Goal: Information Seeking & Learning: Learn about a topic

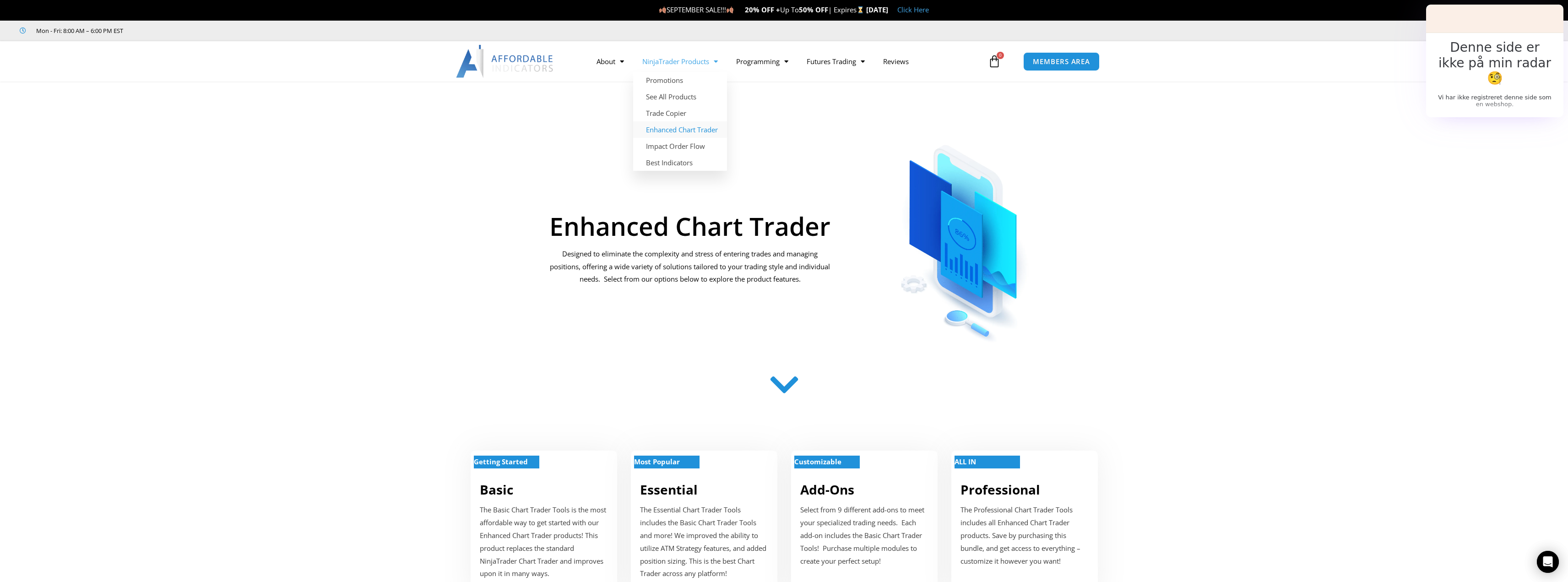
click at [707, 131] on link "Enhanced Chart Trader" at bounding box center [680, 129] width 94 height 16
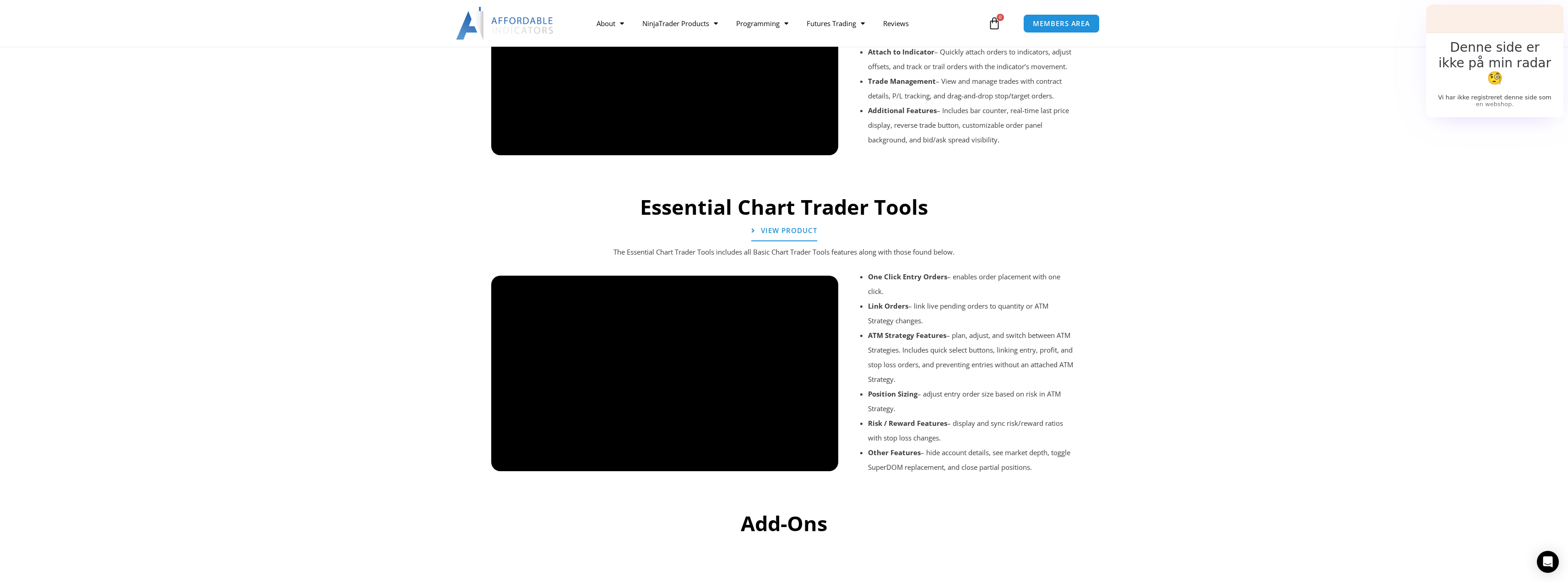
scroll to position [824, 0]
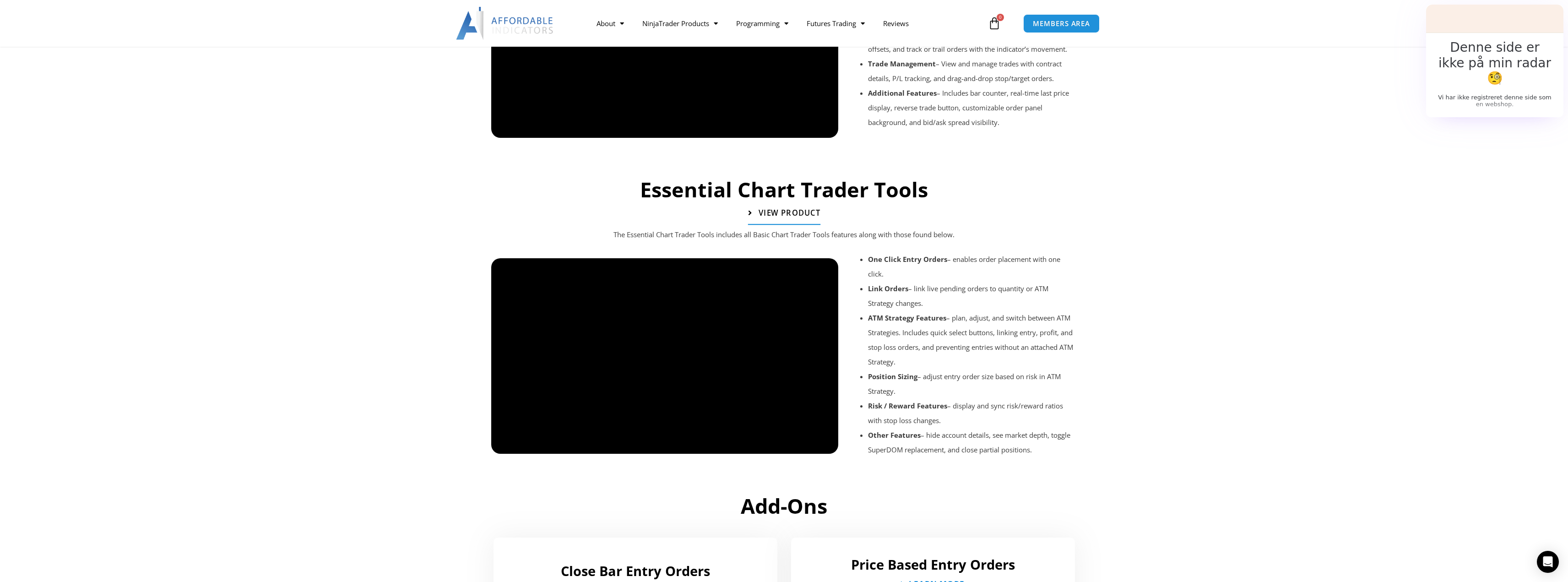
click at [785, 219] on link "View Product" at bounding box center [784, 214] width 72 height 23
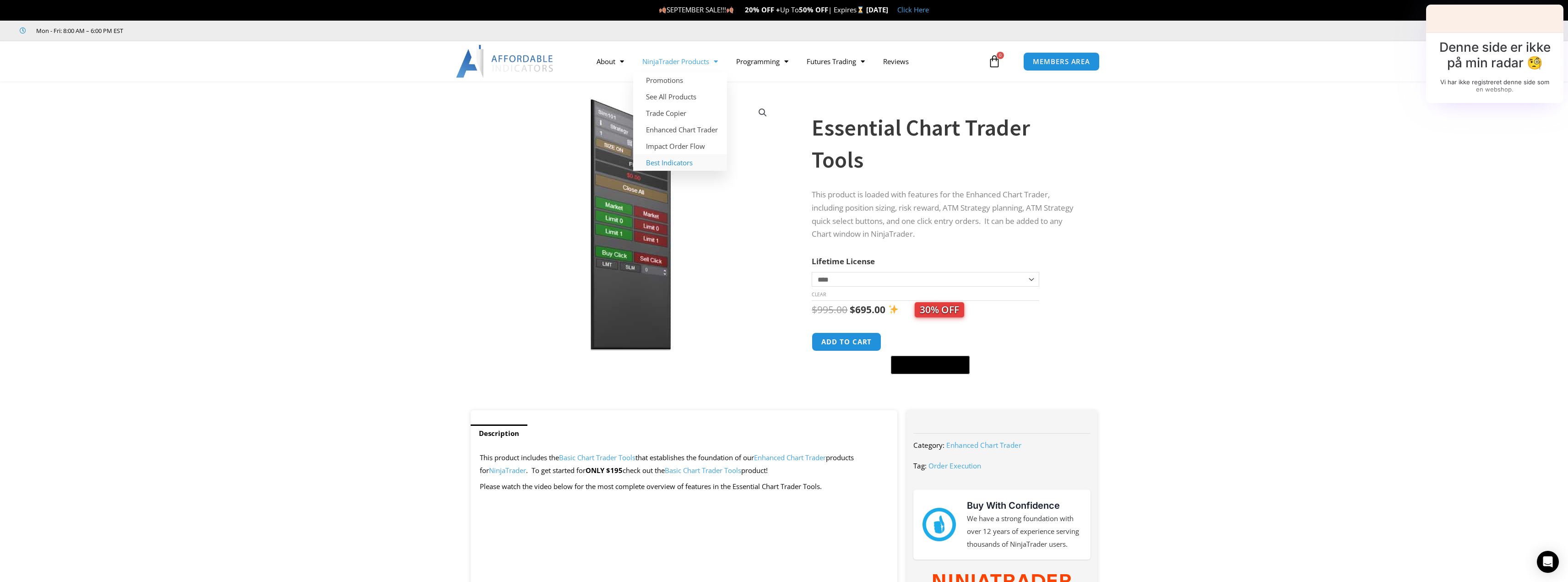
click at [678, 165] on link "Best Indicators" at bounding box center [680, 163] width 94 height 16
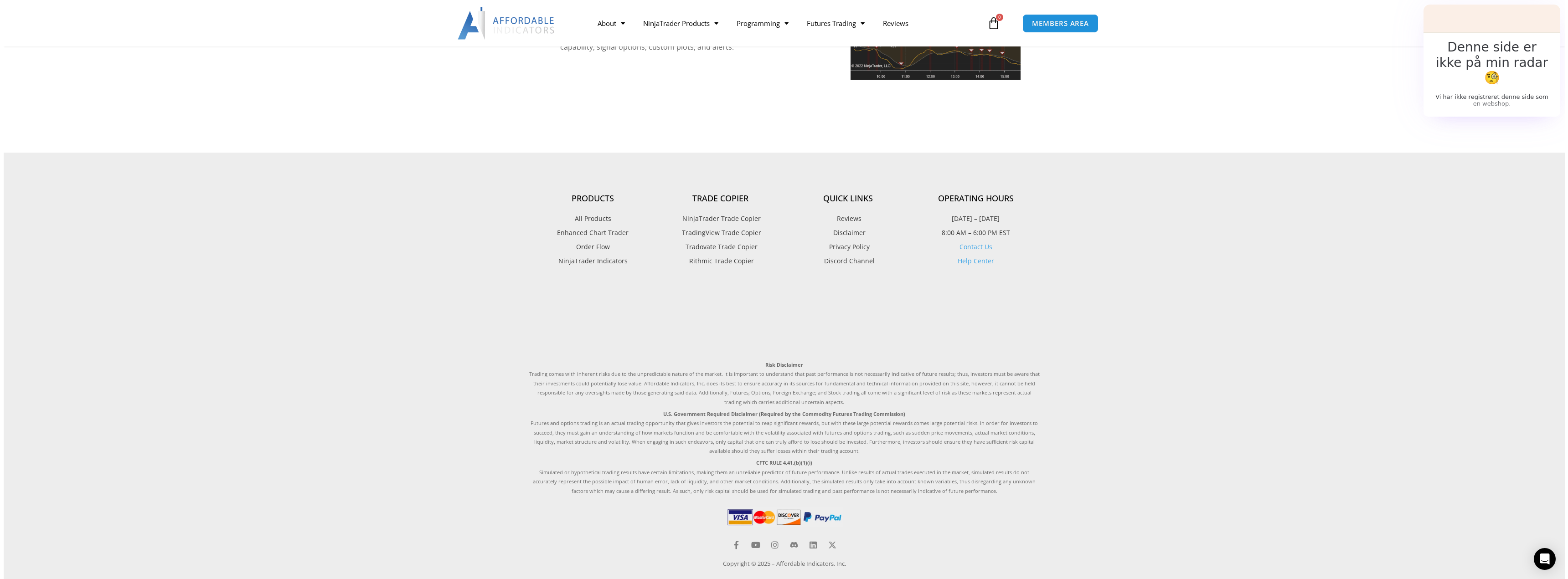
scroll to position [2187, 0]
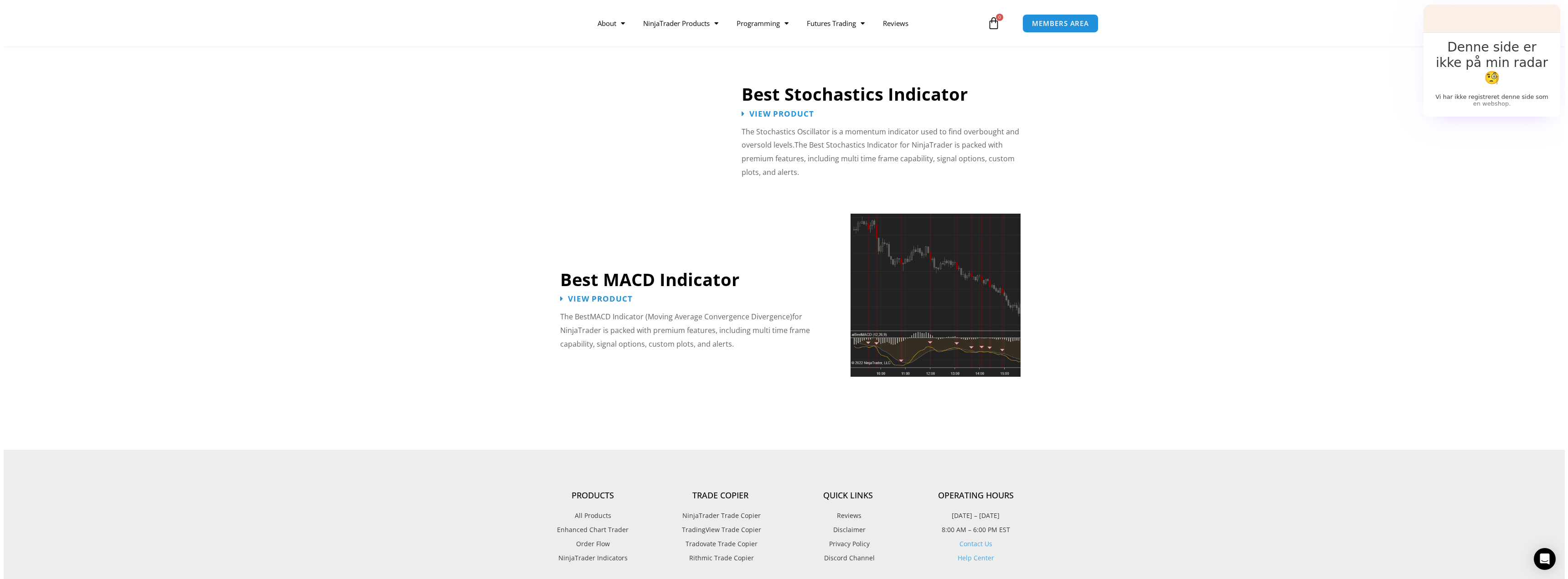
scroll to position [1858, 0]
